Goal: Download file/media

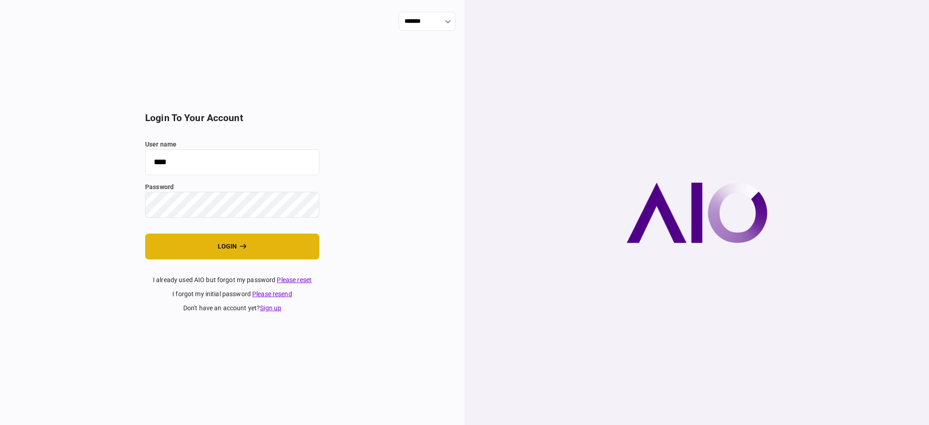
click at [209, 250] on button "login" at bounding box center [232, 247] width 174 height 26
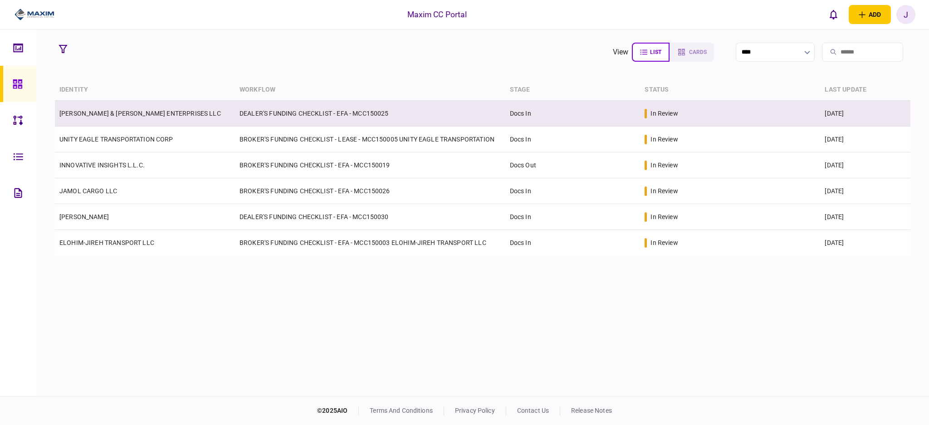
click at [103, 114] on link "[PERSON_NAME] & [PERSON_NAME] ENTERPRISES LLC" at bounding box center [139, 113] width 161 height 7
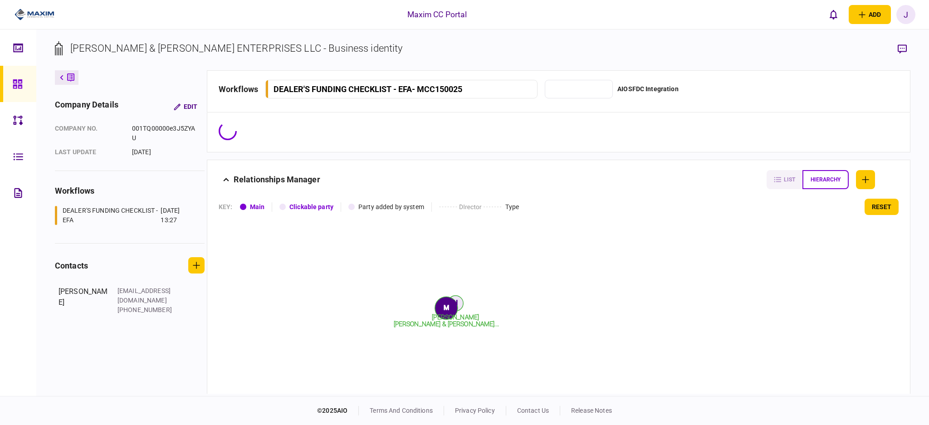
type input "*******"
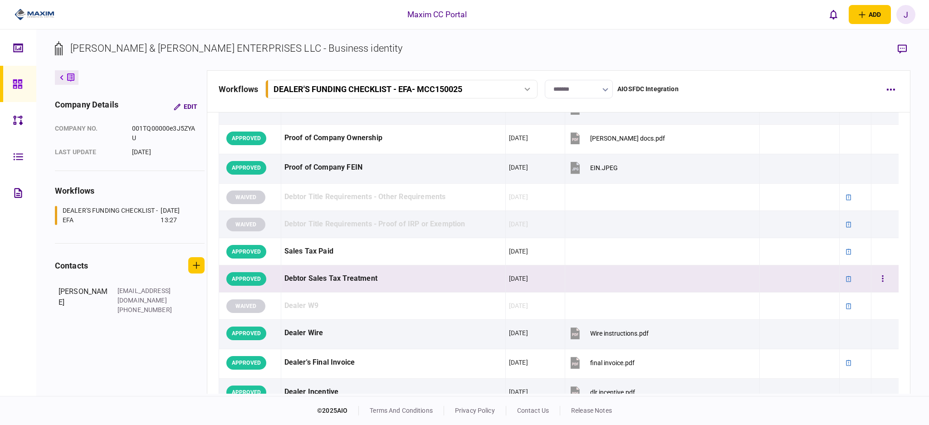
scroll to position [544, 0]
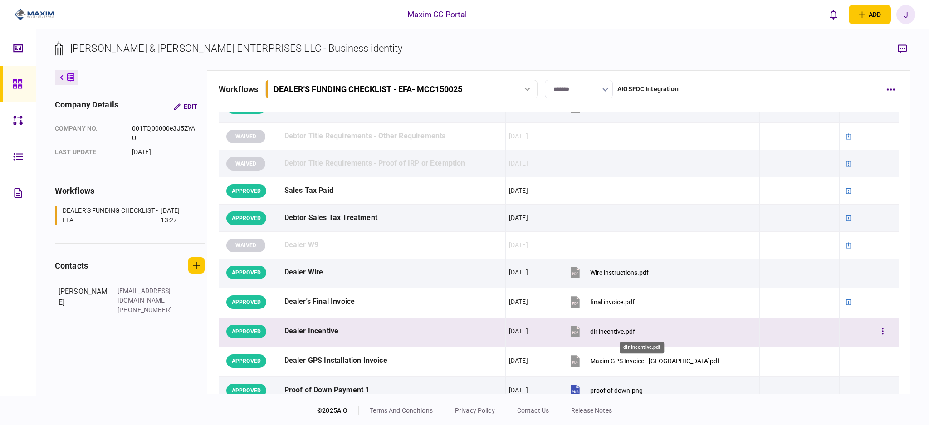
click at [635, 334] on div "dlr incentive.pdf" at bounding box center [612, 331] width 45 height 7
click at [874, 334] on button "button" at bounding box center [882, 331] width 16 height 16
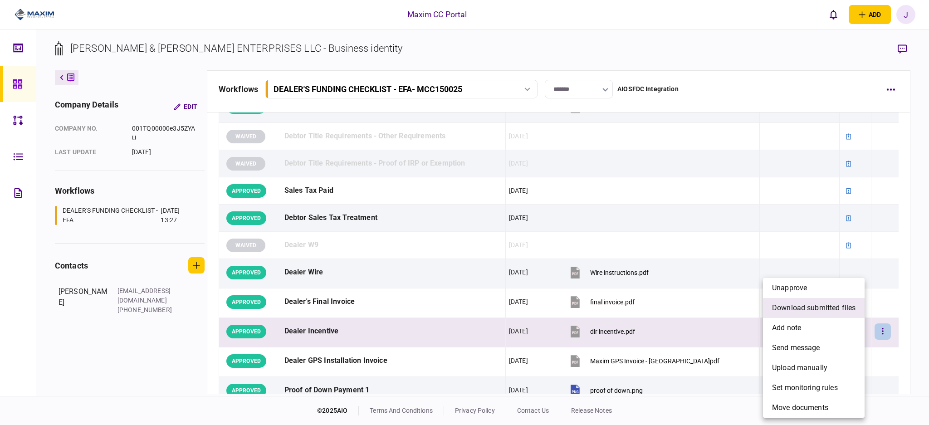
click at [808, 312] on span "download submitted files" at bounding box center [813, 307] width 83 height 11
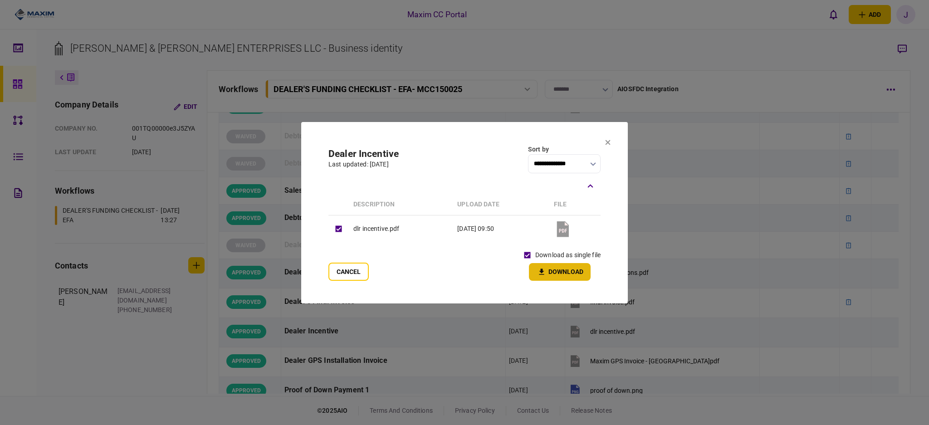
drag, startPoint x: 537, startPoint y: 265, endPoint x: 551, endPoint y: 270, distance: 15.5
click at [537, 265] on button "Download" at bounding box center [560, 272] width 62 height 18
drag, startPoint x: 608, startPoint y: 142, endPoint x: 588, endPoint y: 38, distance: 106.3
click at [608, 142] on icon at bounding box center [607, 142] width 5 height 5
